Goal: Task Accomplishment & Management: Manage account settings

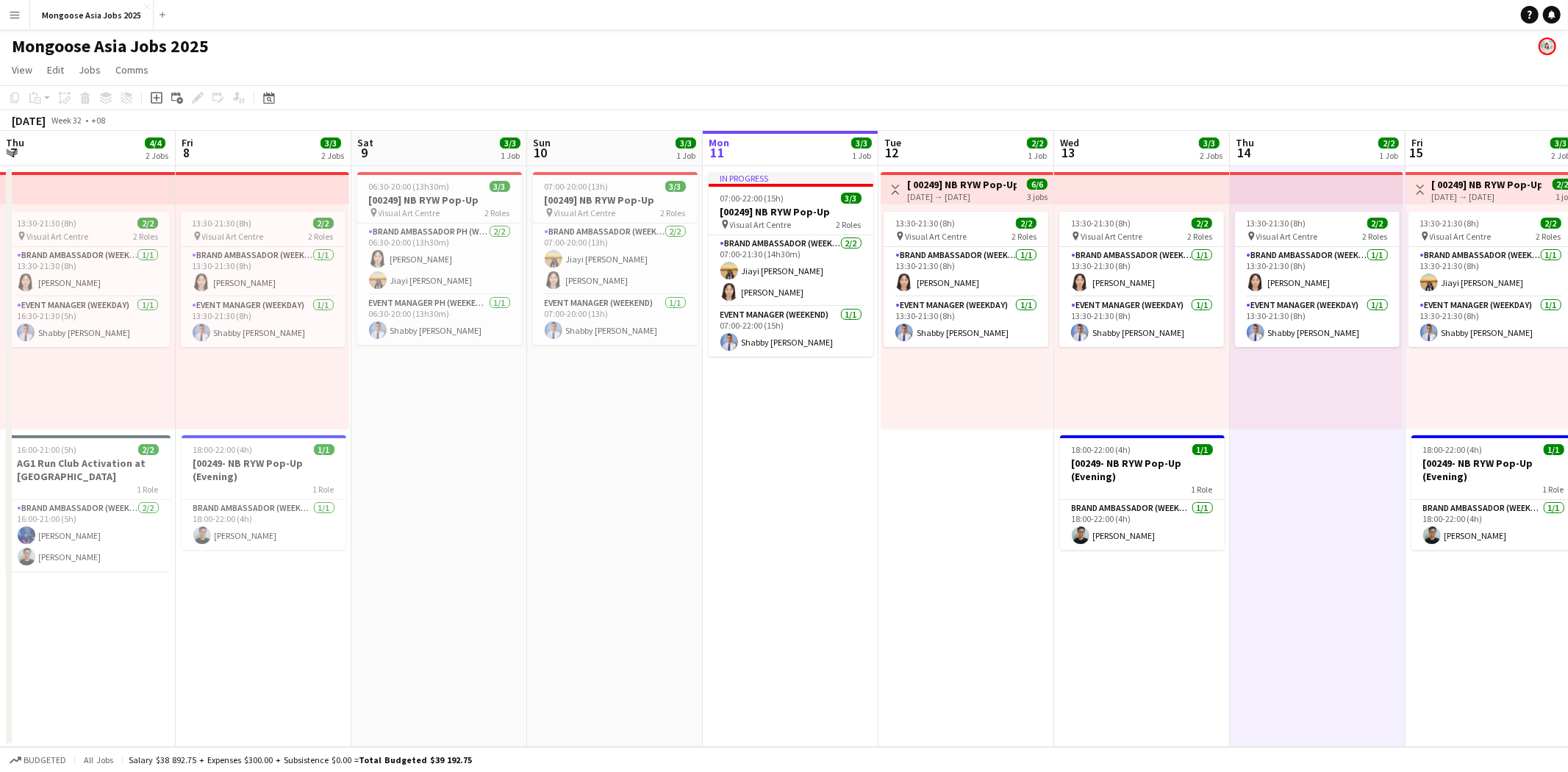
scroll to position [0, 454]
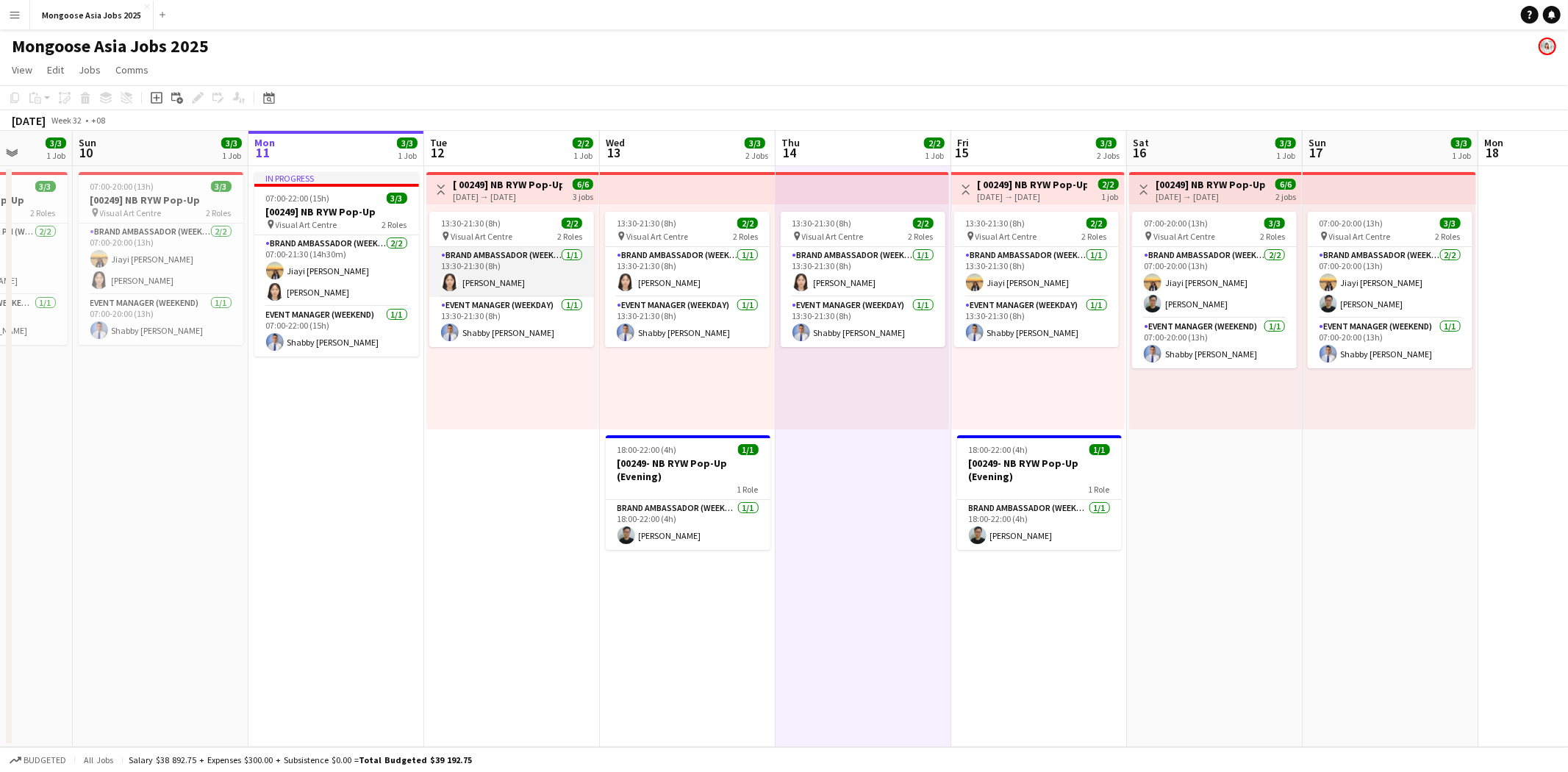
click at [522, 250] on app-card-role "Brand Ambassador (weekday) [DATE] 13:30-21:30 (8h) [PERSON_NAME]" at bounding box center [512, 272] width 165 height 50
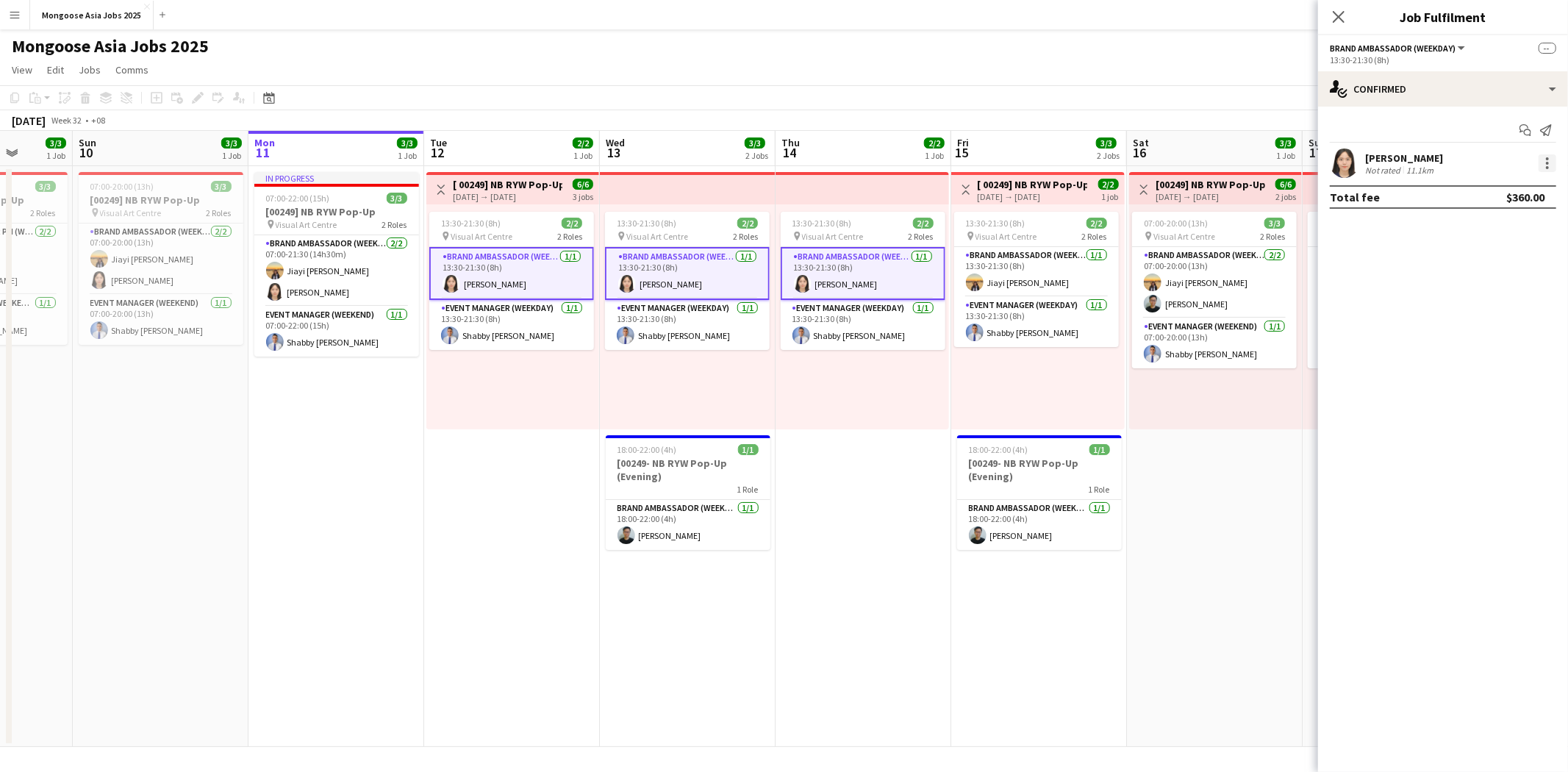
click at [1544, 160] on div at bounding box center [1547, 163] width 17 height 17
click at [1388, 306] on div at bounding box center [784, 386] width 1568 height 772
click at [1425, 94] on div "single-neutral-actions-check-2 Confirmed" at bounding box center [1443, 89] width 250 height 36
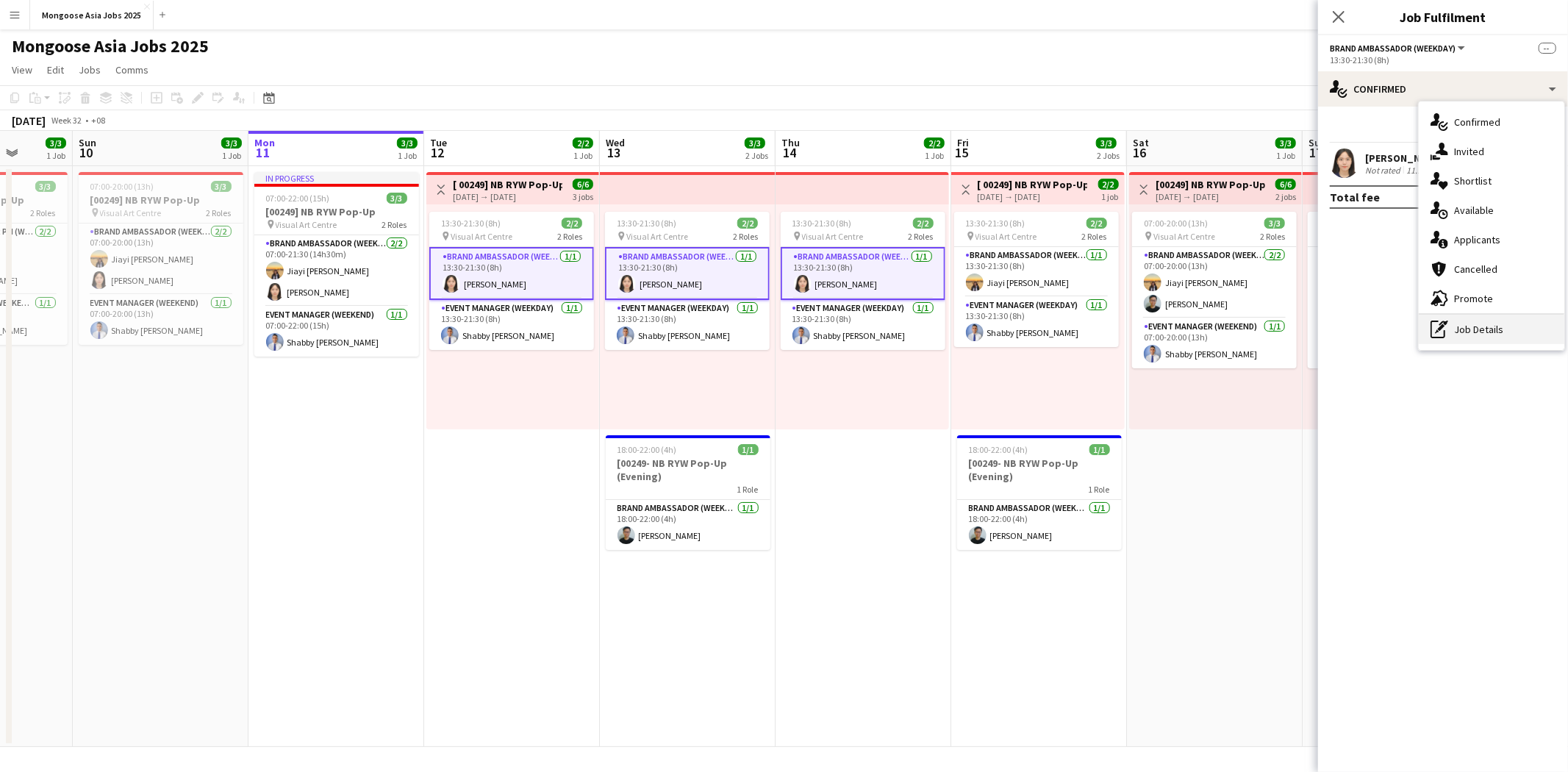
click at [1491, 329] on div "pen-write Job Details" at bounding box center [1492, 329] width 146 height 29
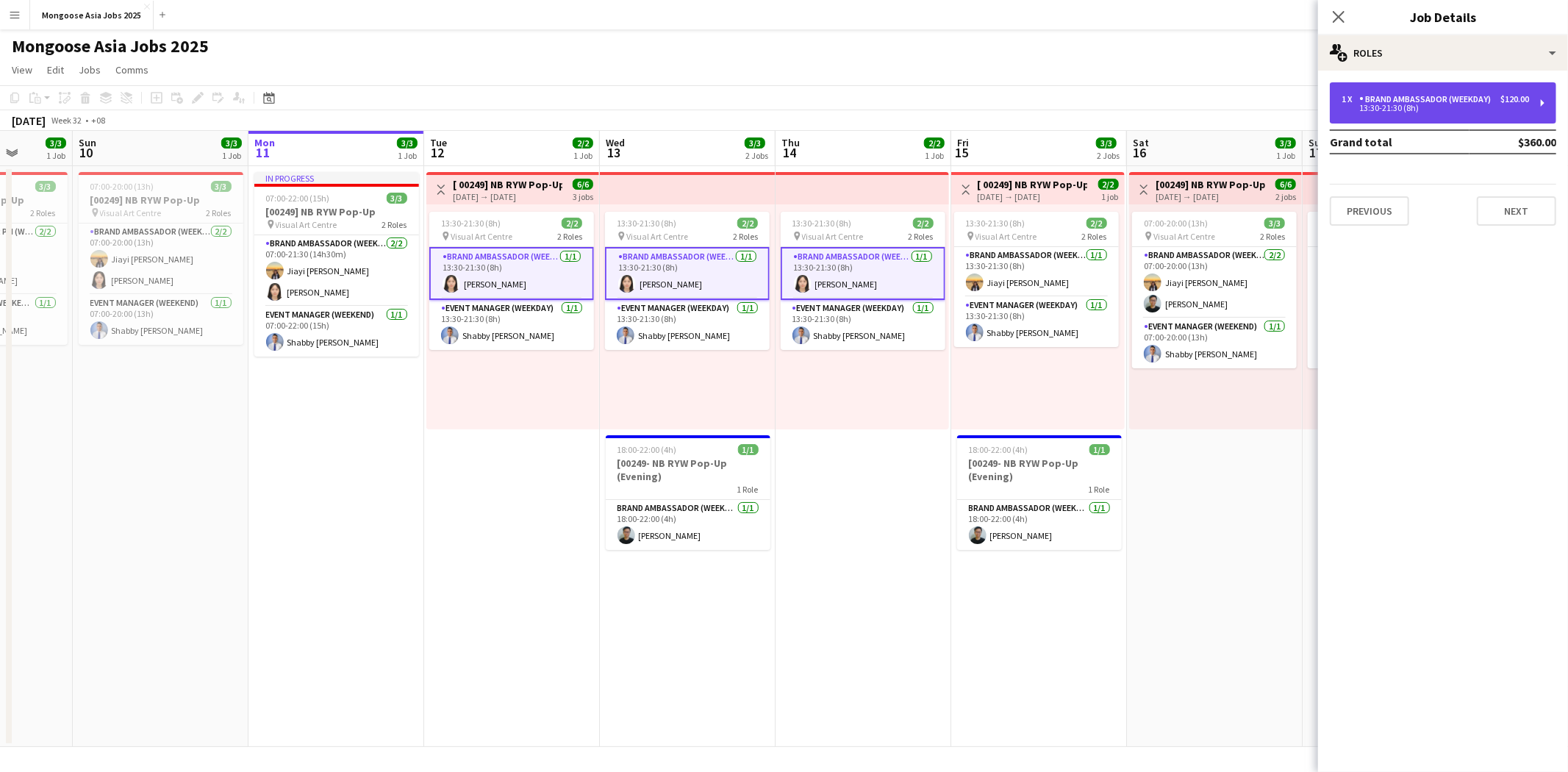
click at [1447, 111] on div "13:30-21:30 (8h)" at bounding box center [1435, 108] width 187 height 7
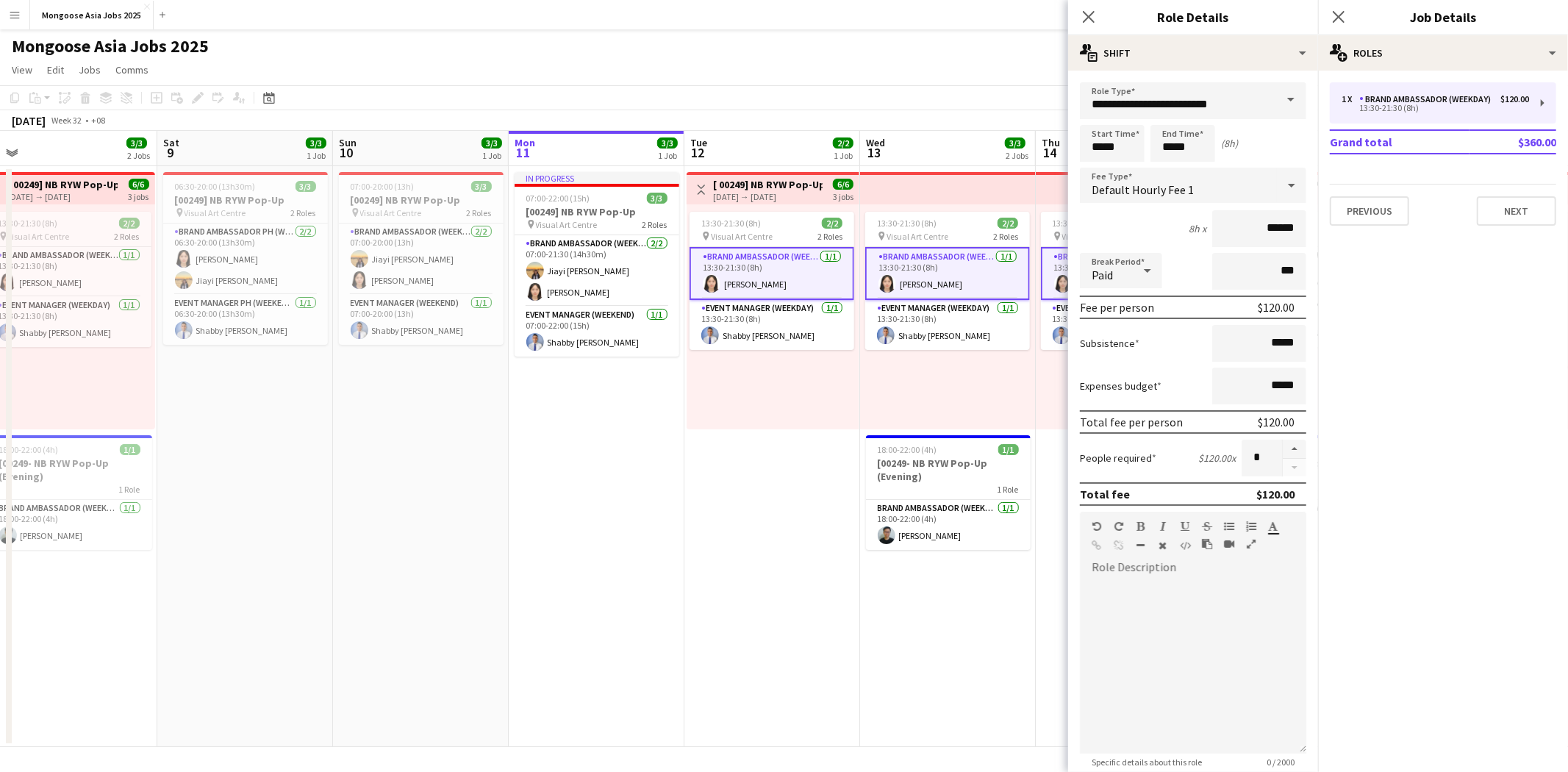
drag, startPoint x: 185, startPoint y: 141, endPoint x: 458, endPoint y: 162, distance: 273.8
click at [458, 162] on app-calendar-viewport "Wed 6 2/2 1 Job Thu 7 4/4 2 Jobs Fri 8 3/3 2 Jobs Sat 9 3/3 1 Job Sun 10 3/3 1 …" at bounding box center [784, 439] width 1568 height 616
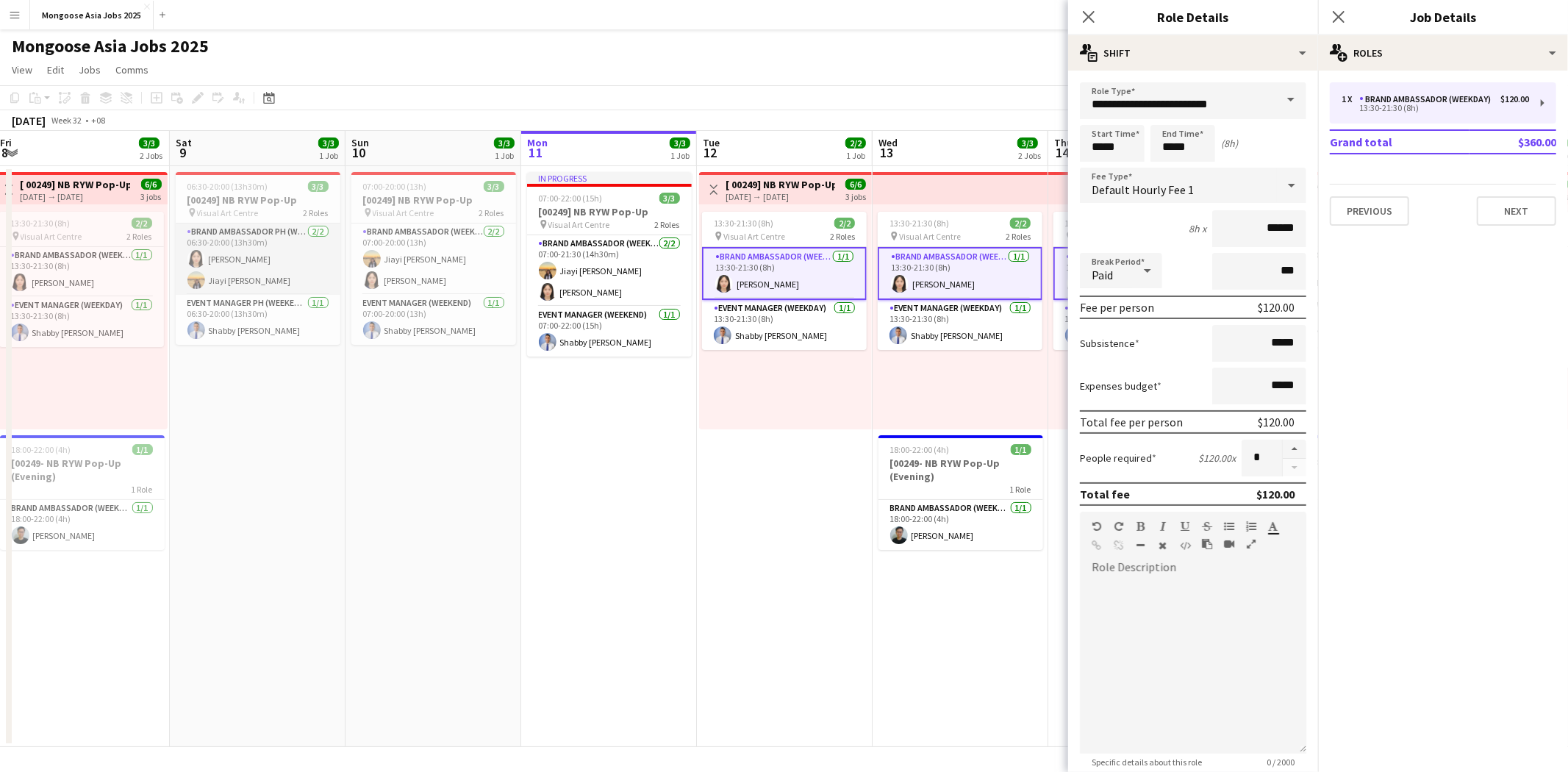
click at [257, 263] on app-card-role "Brand Ambassador PH (weekend) [DATE] 06:30-20:00 (13h30m) [PERSON_NAME] [PERSON…" at bounding box center [258, 260] width 165 height 71
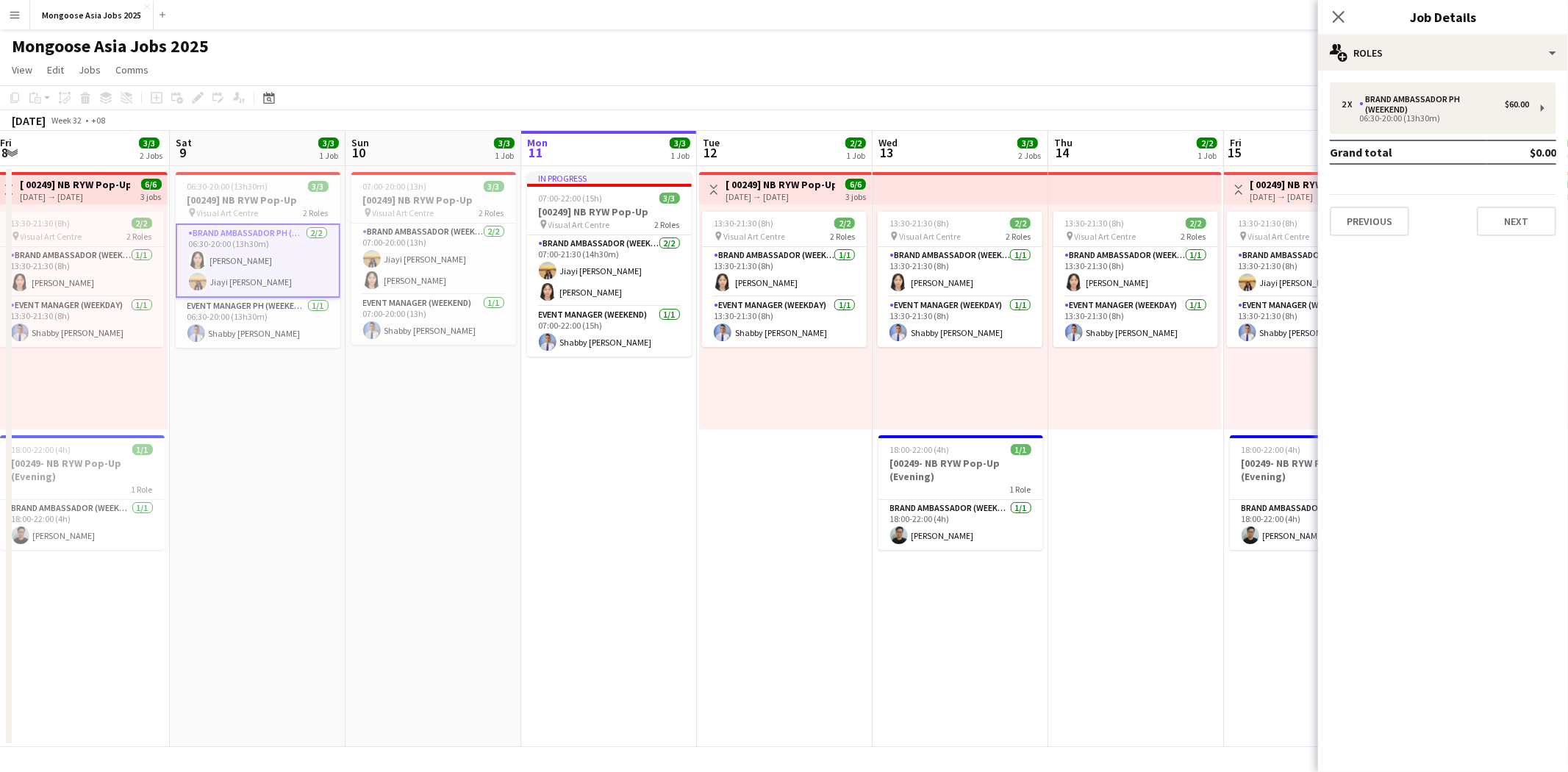
click at [276, 274] on app-card-role "Brand Ambassador PH (weekend) [DATE] 06:30-20:00 (13h30m) [PERSON_NAME] [PERSON…" at bounding box center [258, 261] width 165 height 75
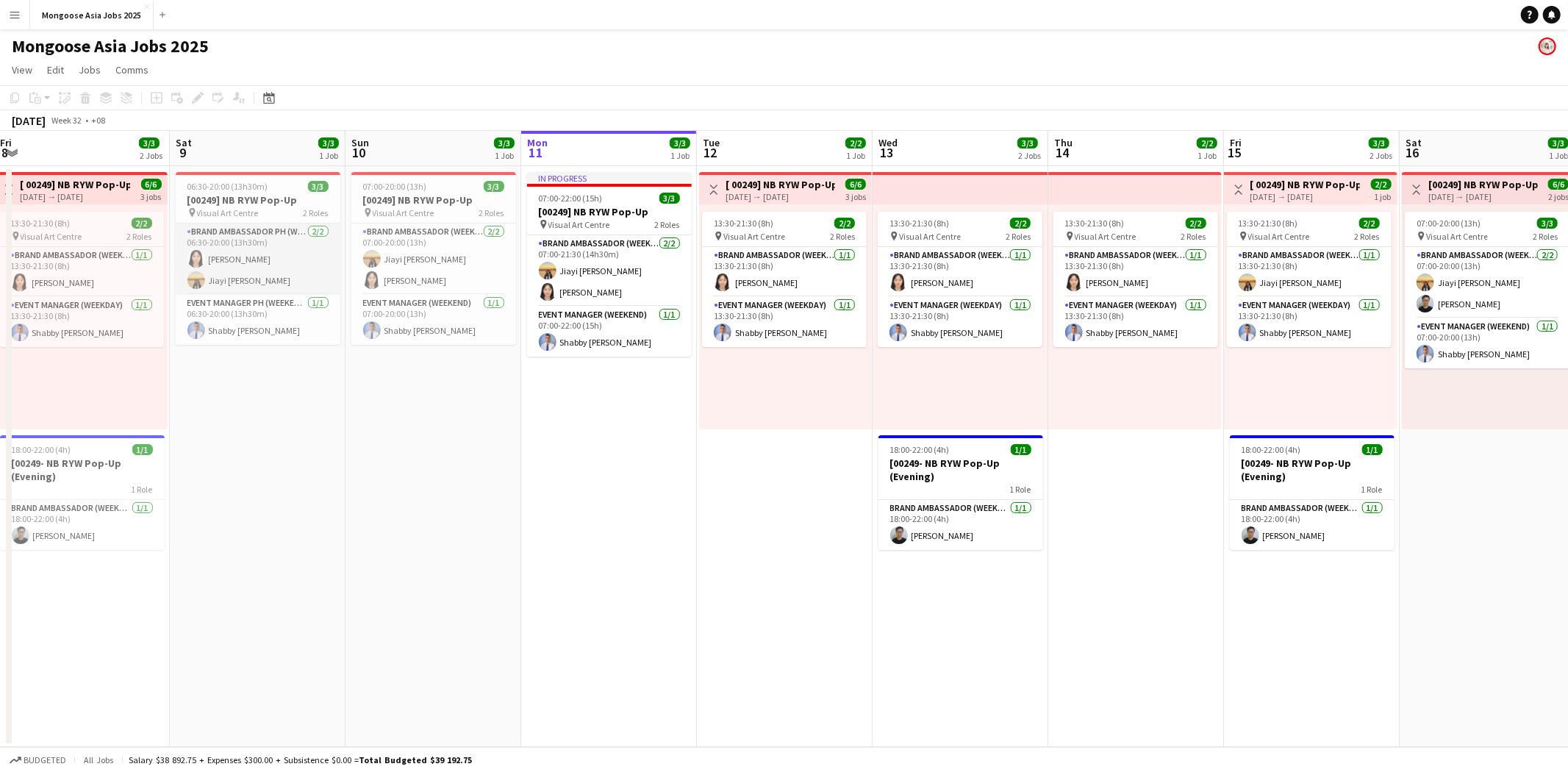
click at [282, 273] on app-card-role "Brand Ambassador PH (weekend) [DATE] 06:30-20:00 (13h30m) [PERSON_NAME] [PERSON…" at bounding box center [258, 260] width 165 height 71
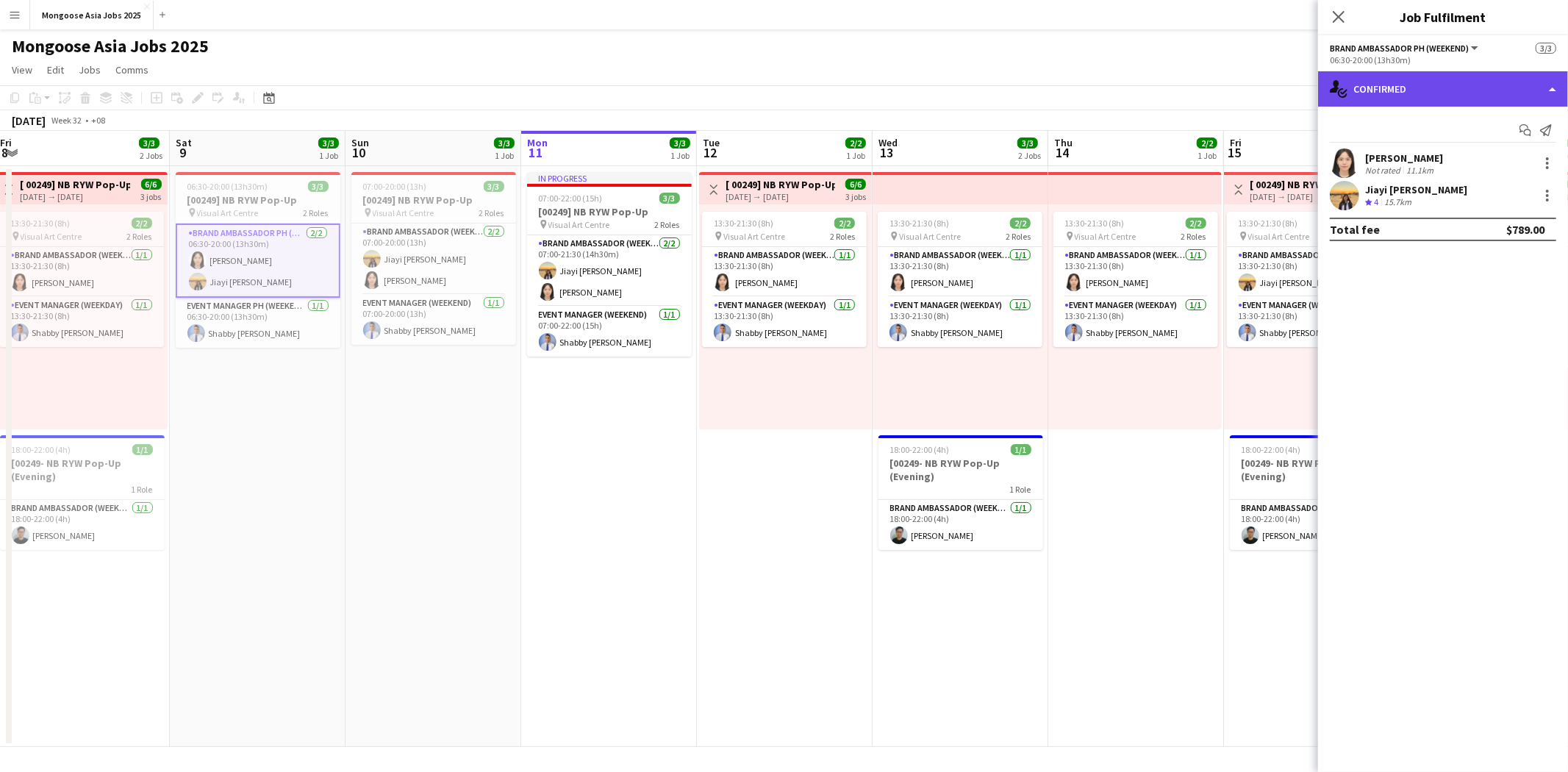
click at [1403, 96] on div "single-neutral-actions-check-2 Confirmed" at bounding box center [1443, 89] width 250 height 36
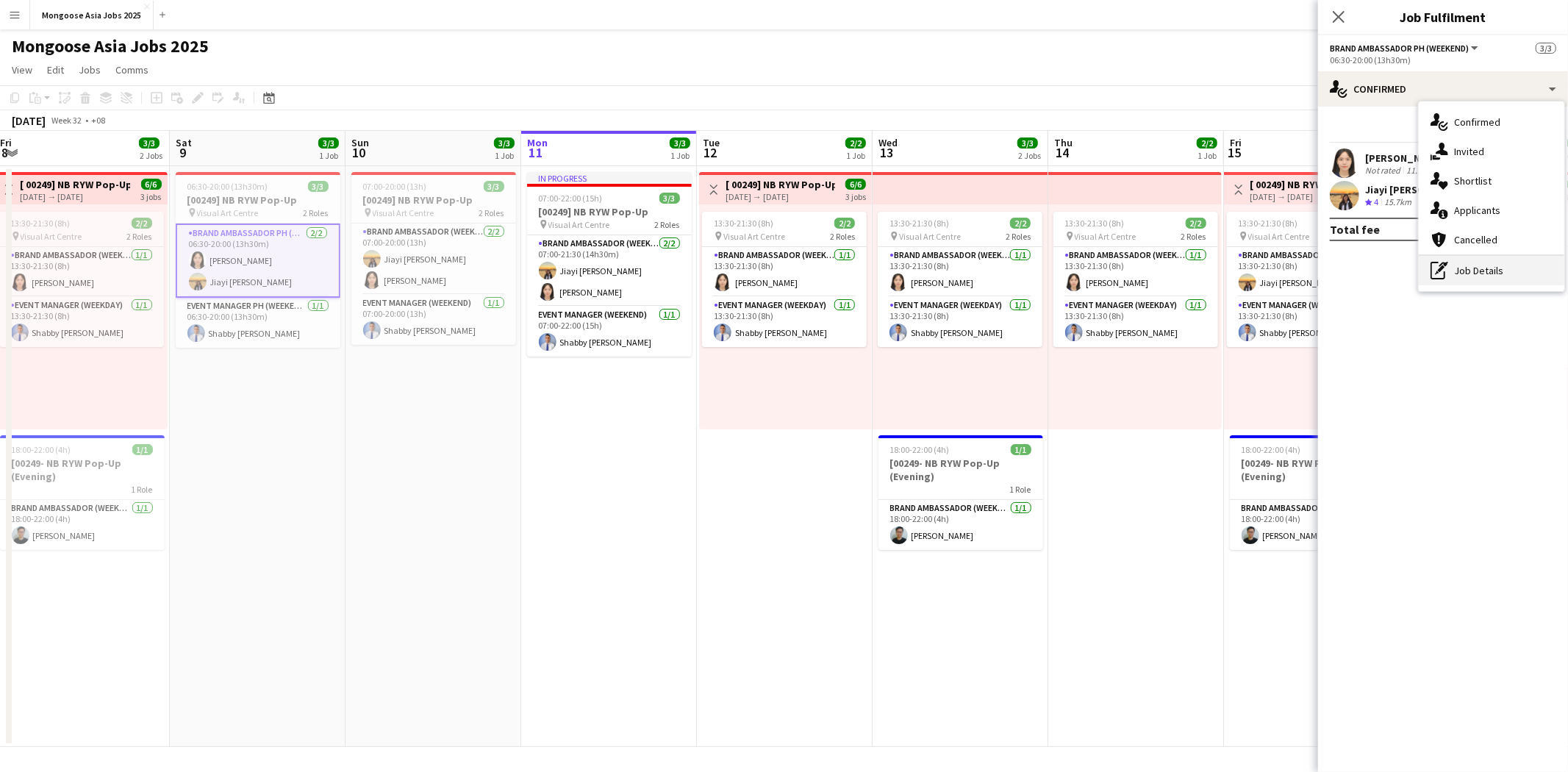
click at [1468, 269] on div "pen-write Job Details" at bounding box center [1492, 270] width 146 height 29
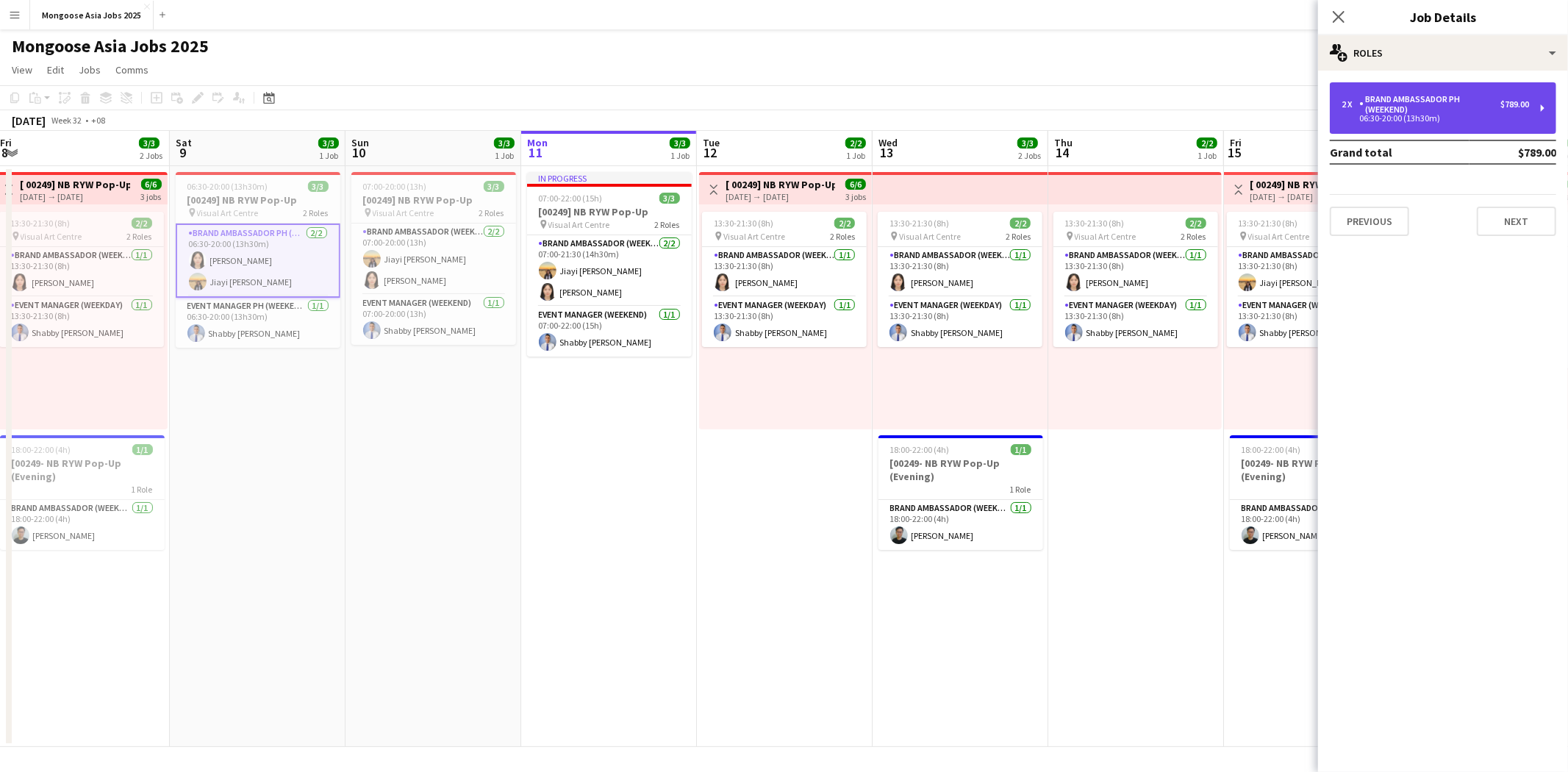
click at [1478, 107] on div "Brand Ambassador PH (weekend)" at bounding box center [1430, 104] width 141 height 21
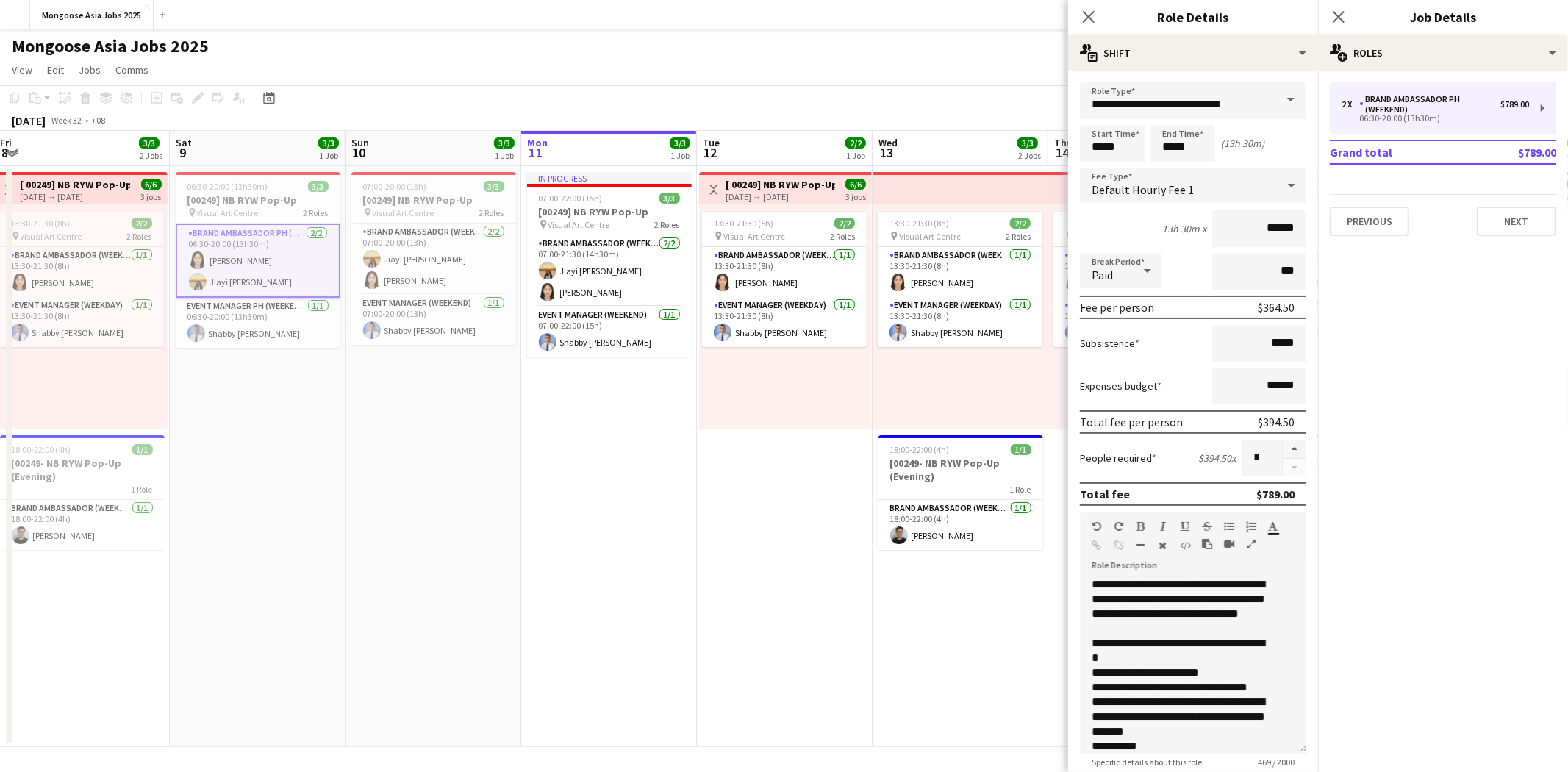
click at [745, 497] on app-date-cell "Toggle View [ 00249] NB RYW Pop-Up [DATE] → [DATE] 6/6 3 jobs 13:30-21:30 (8h) …" at bounding box center [785, 456] width 176 height 580
